Goal: Find specific page/section: Find specific page/section

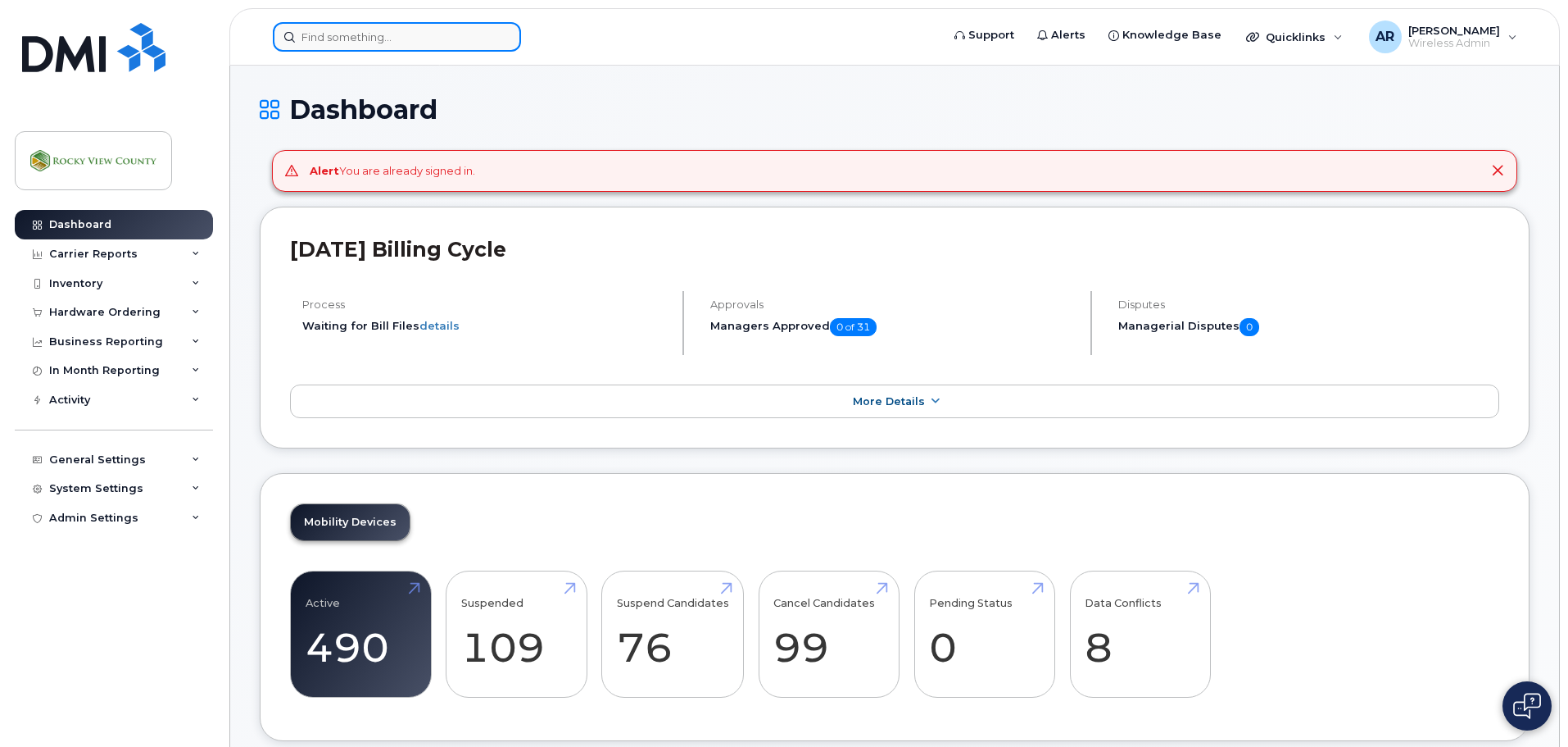
click at [381, 44] on input at bounding box center [397, 36] width 248 height 30
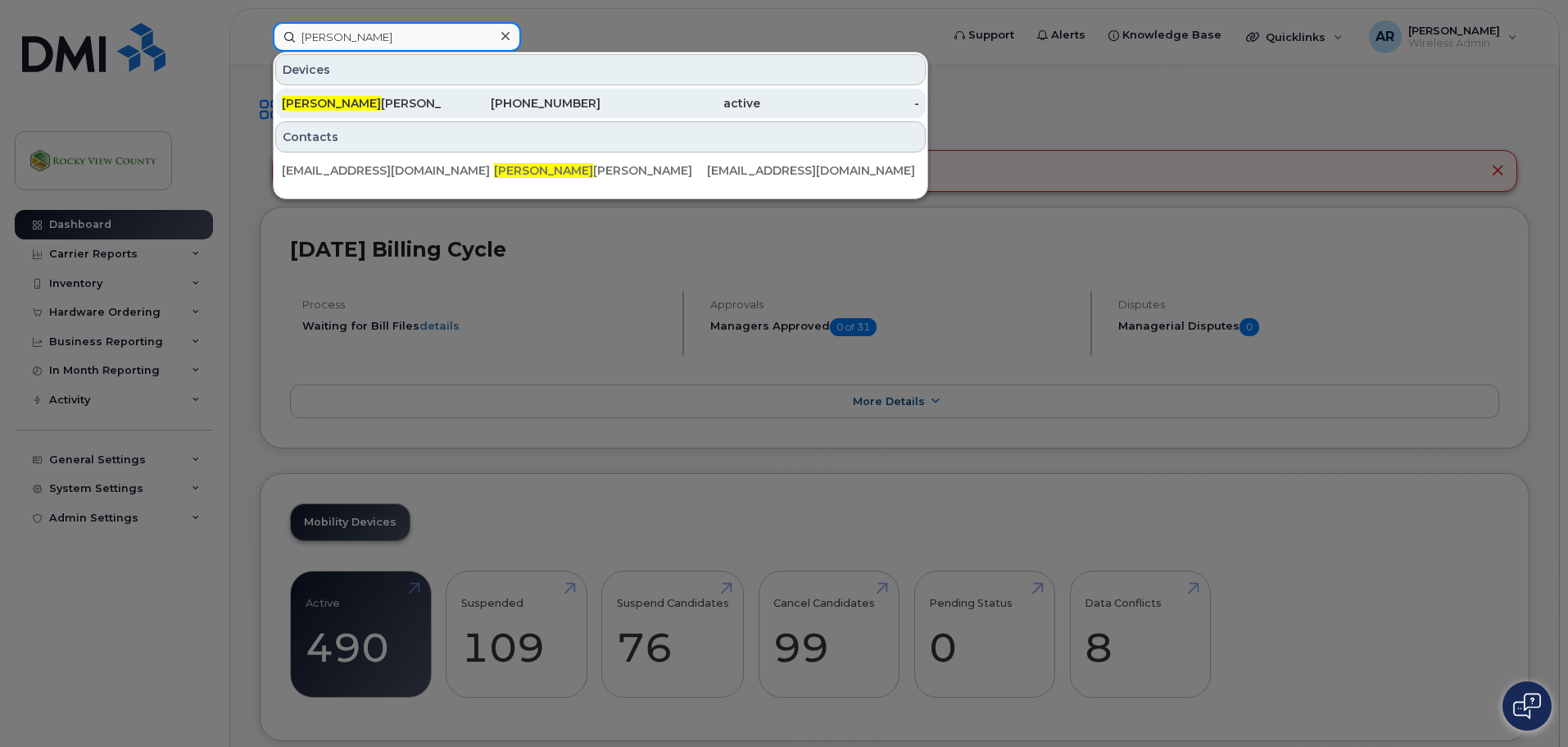
type input "ethan"
click at [357, 100] on div "Ethan Huston" at bounding box center [362, 103] width 160 height 16
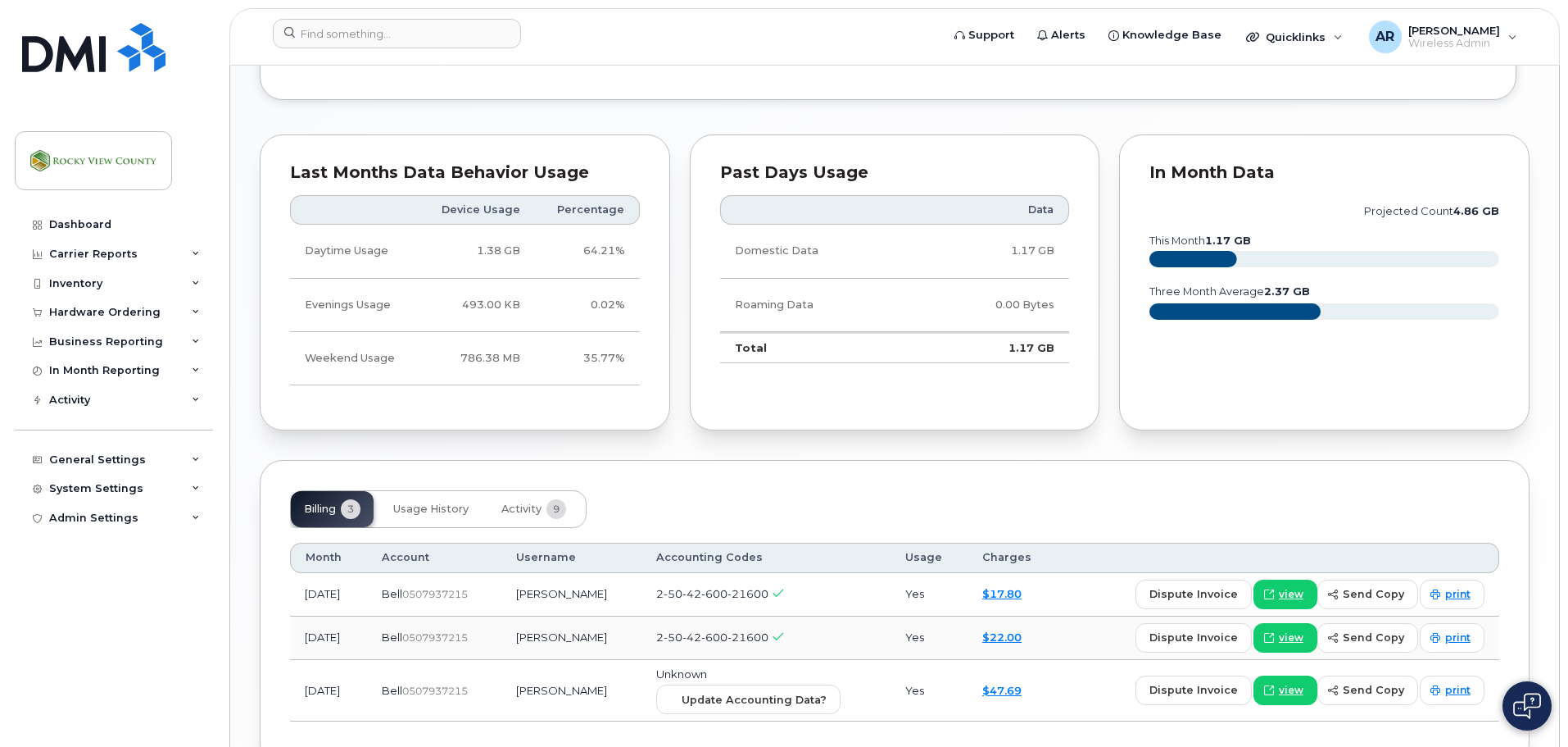
scroll to position [1304, 0]
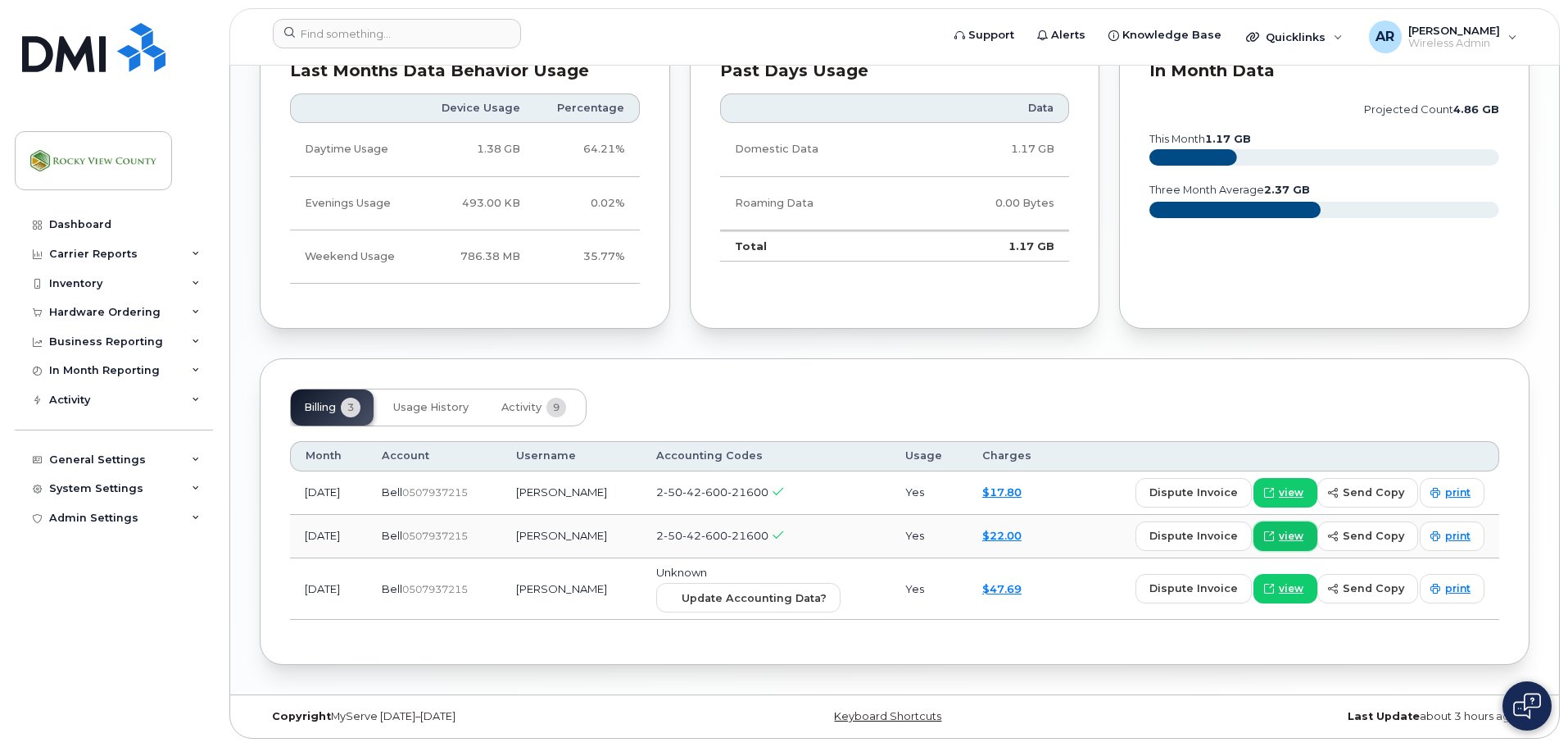
click at [1277, 537] on span at bounding box center [1269, 536] width 15 height 15
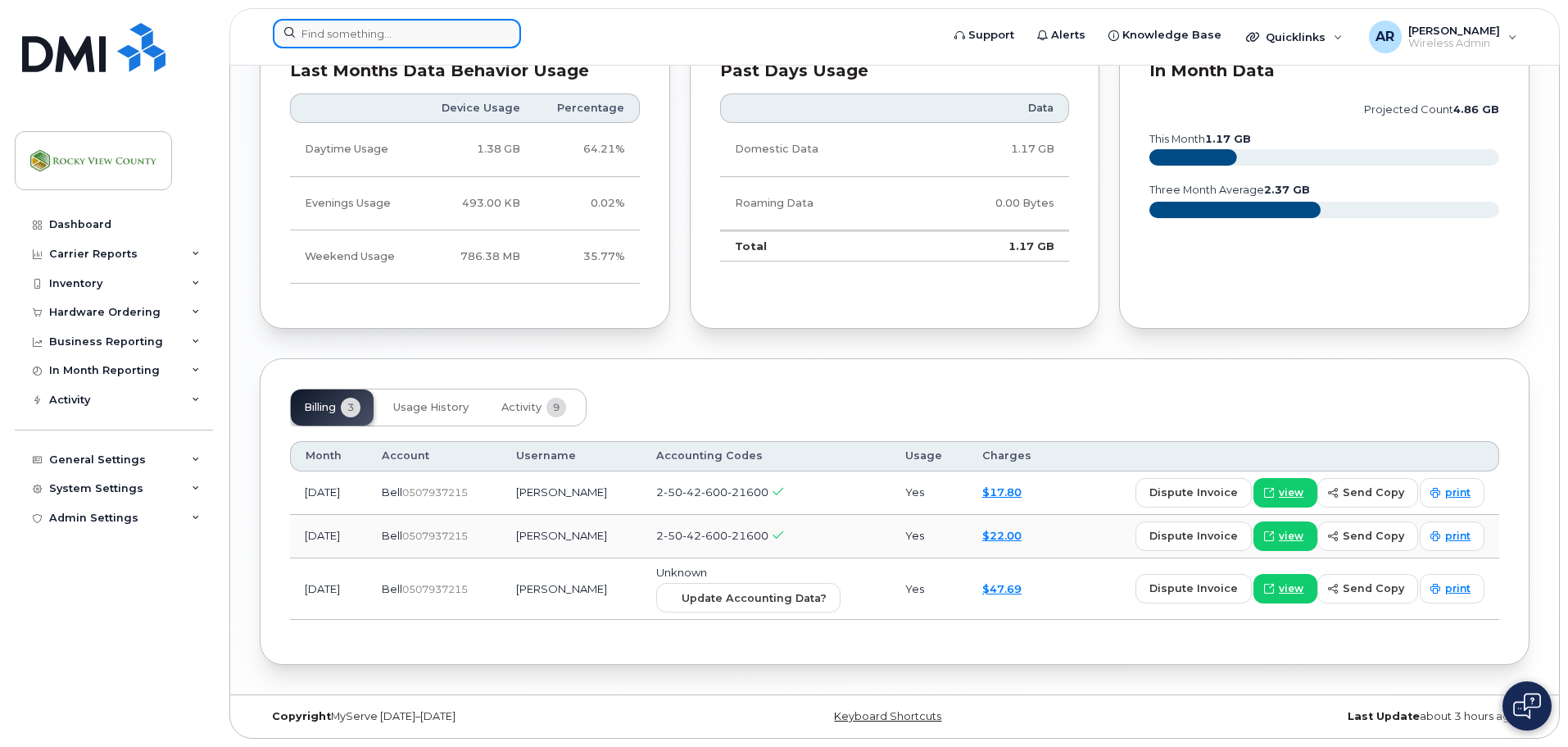
click at [389, 44] on input at bounding box center [397, 34] width 248 height 30
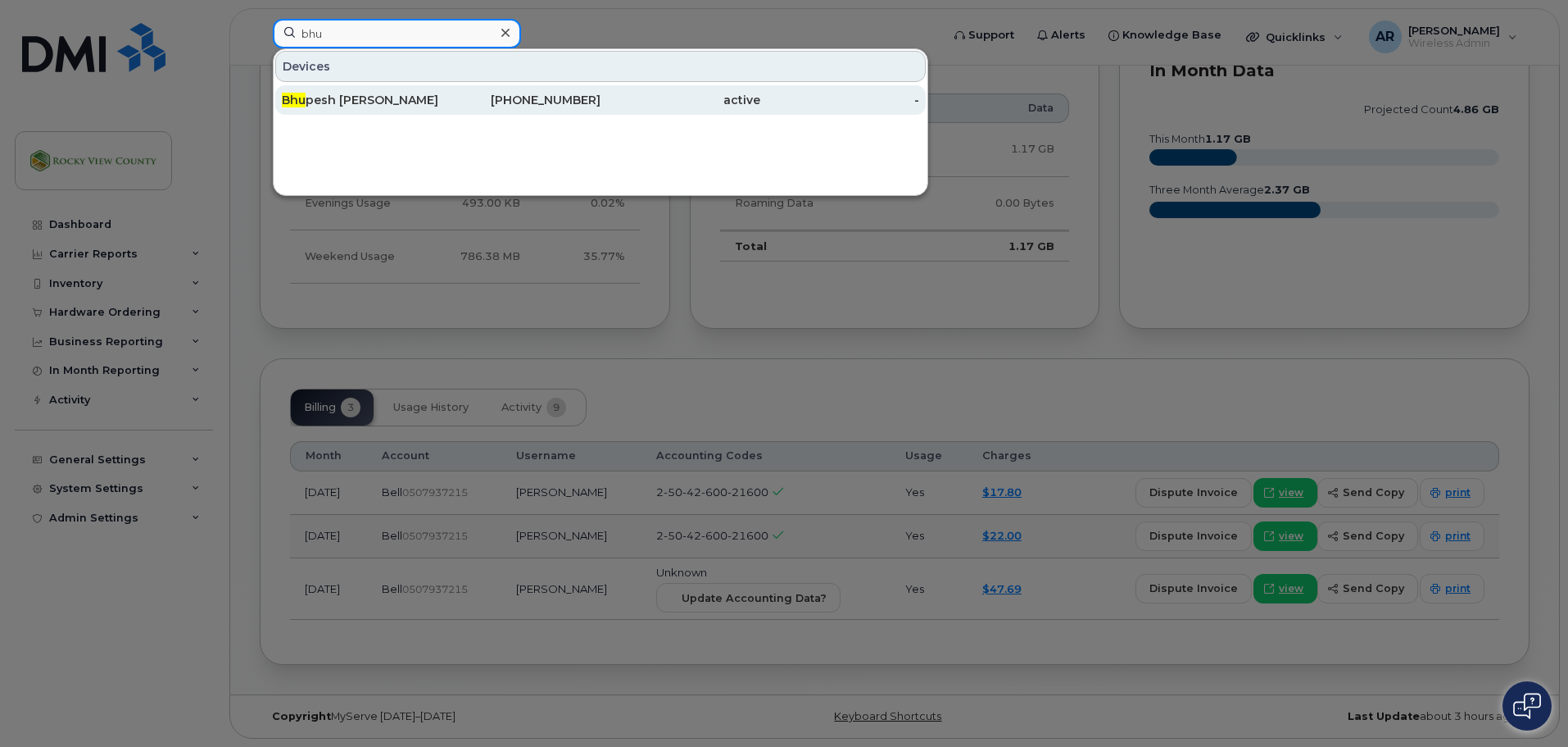
type input "bhu"
click at [441, 92] on div "Bhu pesh [PERSON_NAME]" at bounding box center [521, 100] width 160 height 30
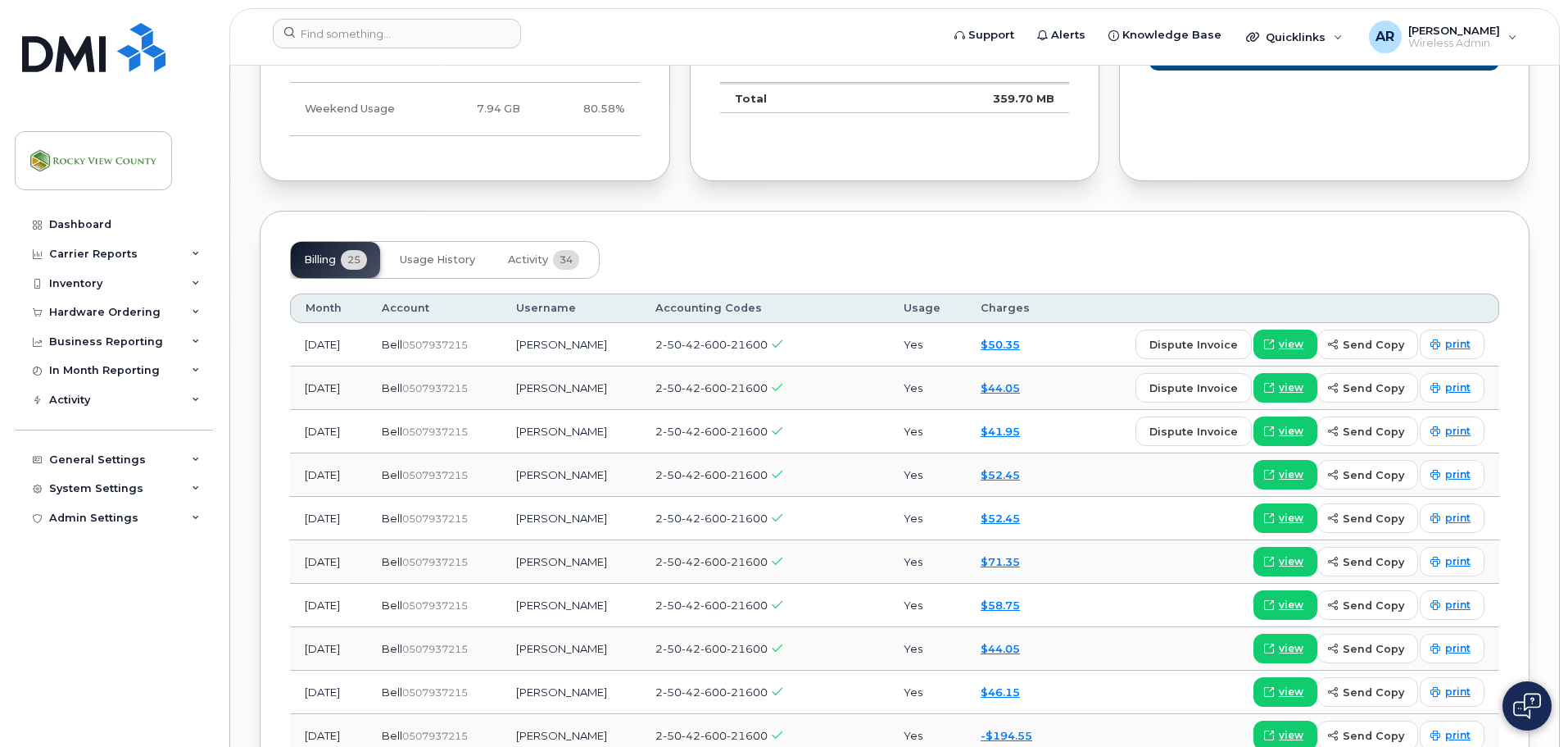
scroll to position [1543, 0]
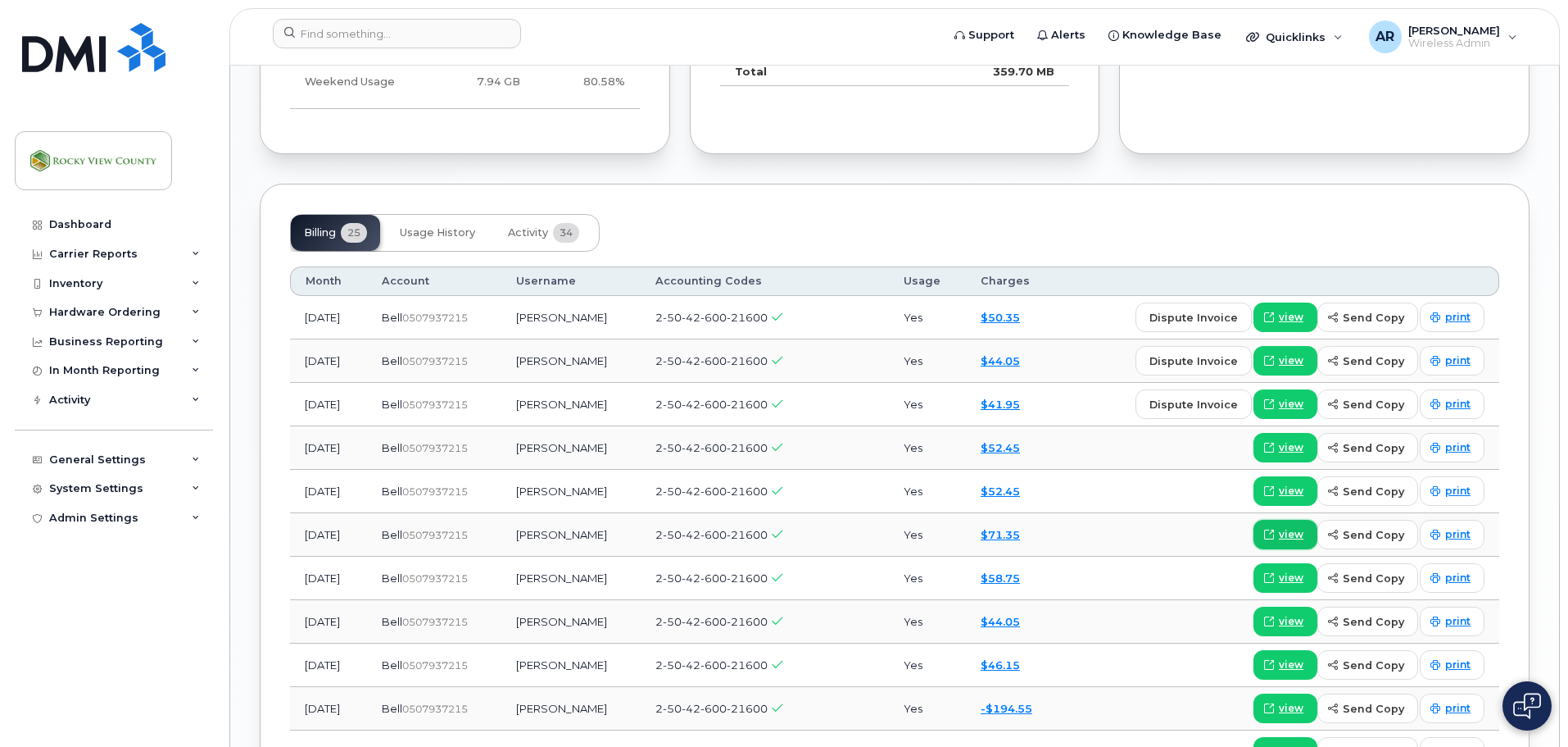
click at [1286, 534] on span "view" at bounding box center [1291, 534] width 24 height 15
